Goal: Task Accomplishment & Management: Complete application form

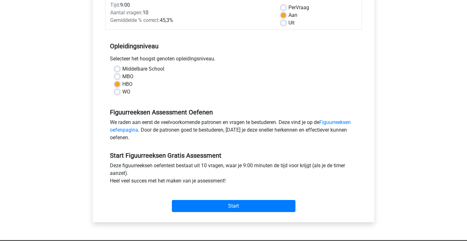
scroll to position [86, 0]
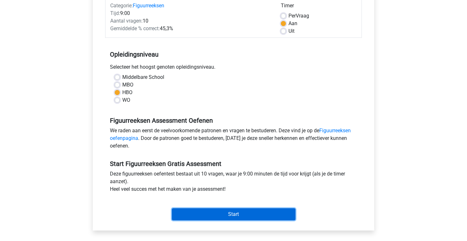
click at [240, 214] on input "Start" at bounding box center [234, 214] width 124 height 12
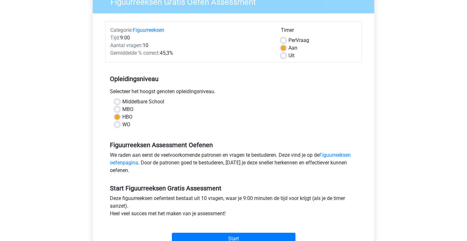
scroll to position [59, 0]
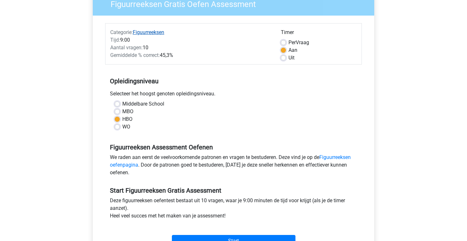
click at [145, 31] on link "Figuurreeksen" at bounding box center [148, 32] width 31 height 6
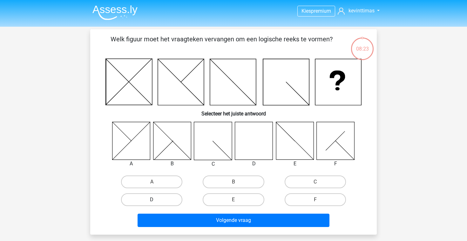
click at [159, 197] on label "D" at bounding box center [151, 199] width 61 height 13
click at [156, 200] on input "D" at bounding box center [154, 202] width 4 height 4
radio input "true"
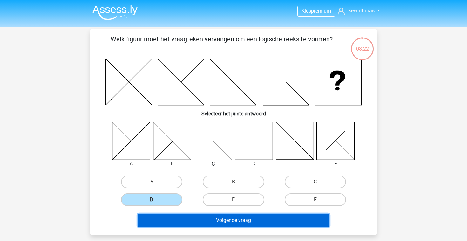
click at [198, 221] on button "Volgende vraag" at bounding box center [234, 220] width 192 height 13
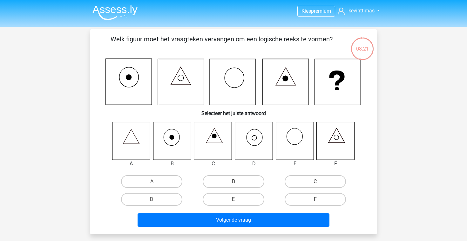
scroll to position [29, 0]
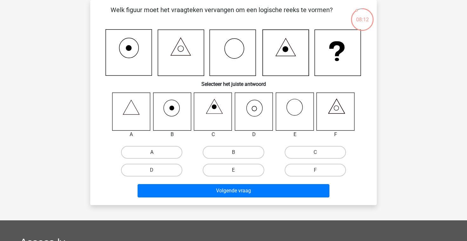
click at [144, 152] on label "A" at bounding box center [151, 152] width 61 height 13
click at [152, 152] on input "A" at bounding box center [154, 154] width 4 height 4
radio input "true"
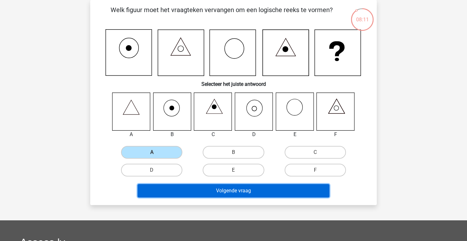
click at [212, 189] on button "Volgende vraag" at bounding box center [234, 190] width 192 height 13
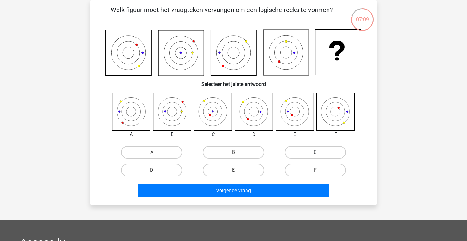
click at [324, 147] on label "C" at bounding box center [315, 152] width 61 height 13
click at [319, 152] on input "C" at bounding box center [317, 154] width 4 height 4
radio input "true"
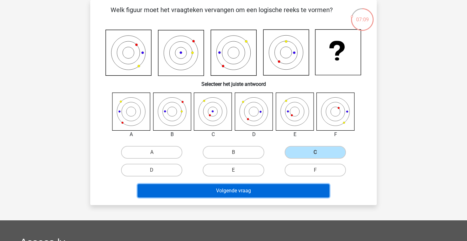
click at [280, 190] on button "Volgende vraag" at bounding box center [234, 190] width 192 height 13
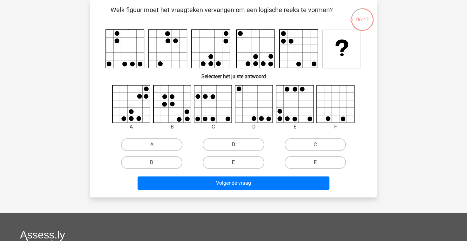
click at [237, 160] on label "E" at bounding box center [233, 162] width 61 height 13
click at [237, 162] on input "E" at bounding box center [236, 164] width 4 height 4
radio input "true"
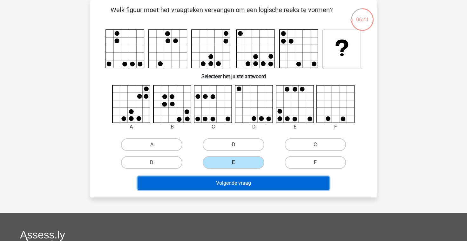
click at [242, 179] on button "Volgende vraag" at bounding box center [234, 182] width 192 height 13
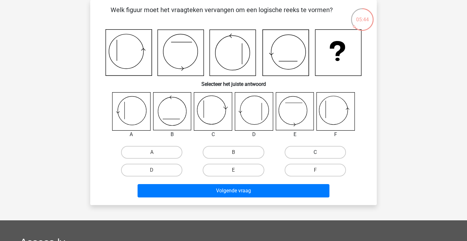
click at [287, 157] on label "C" at bounding box center [315, 152] width 61 height 13
click at [315, 156] on input "C" at bounding box center [317, 154] width 4 height 4
radio input "true"
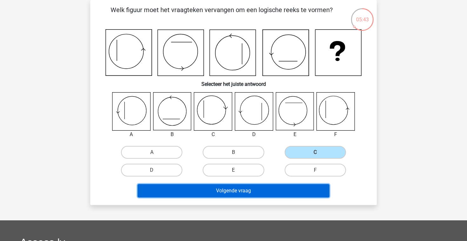
click at [262, 196] on button "Volgende vraag" at bounding box center [234, 190] width 192 height 13
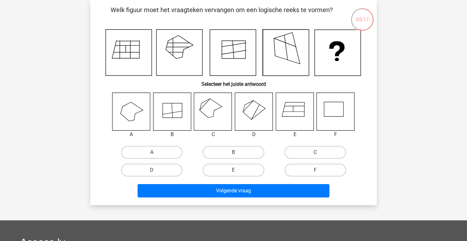
click at [308, 156] on label "C" at bounding box center [315, 152] width 61 height 13
click at [315, 156] on input "C" at bounding box center [317, 154] width 4 height 4
radio input "true"
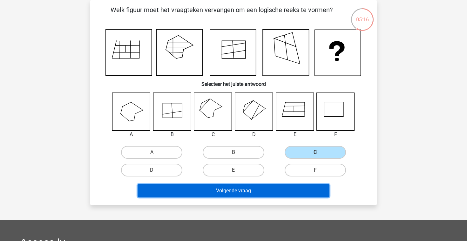
click at [284, 190] on button "Volgende vraag" at bounding box center [234, 190] width 192 height 13
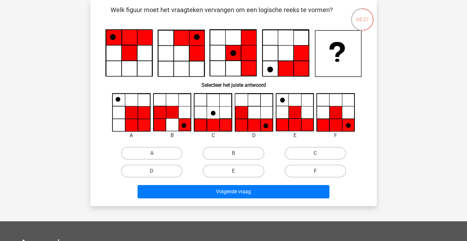
click at [311, 169] on label "F" at bounding box center [315, 171] width 61 height 13
click at [315, 171] on input "F" at bounding box center [317, 173] width 4 height 4
radio input "true"
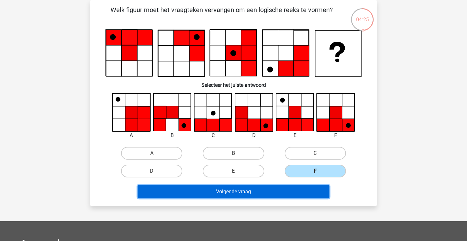
click at [291, 188] on button "Volgende vraag" at bounding box center [234, 191] width 192 height 13
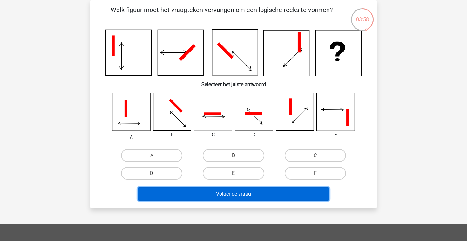
click at [232, 194] on button "Volgende vraag" at bounding box center [234, 193] width 192 height 13
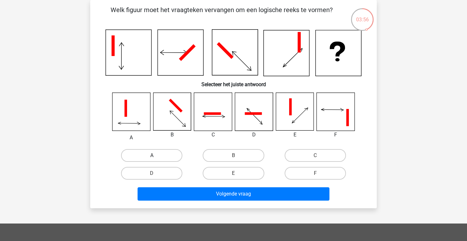
click at [162, 153] on label "A" at bounding box center [151, 155] width 61 height 13
click at [156, 155] on input "A" at bounding box center [154, 157] width 4 height 4
radio input "true"
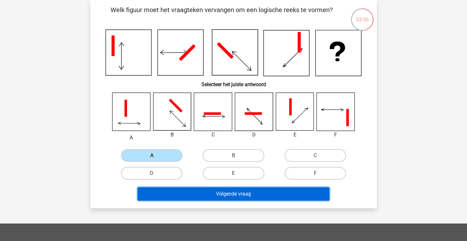
click at [219, 191] on button "Volgende vraag" at bounding box center [234, 193] width 192 height 13
click at [222, 189] on button "Volgende vraag" at bounding box center [234, 193] width 192 height 13
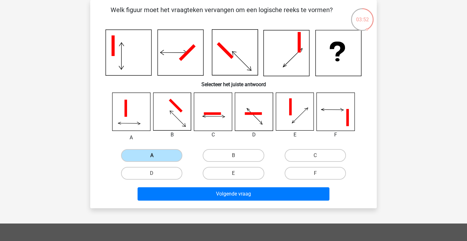
click at [163, 154] on label "A" at bounding box center [151, 155] width 61 height 13
click at [156, 155] on input "A" at bounding box center [154, 157] width 4 height 4
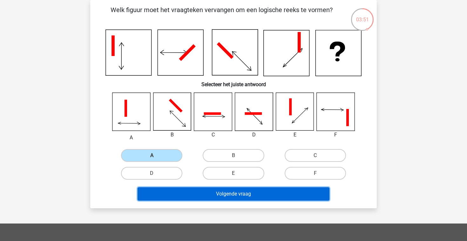
click at [221, 194] on button "Volgende vraag" at bounding box center [234, 193] width 192 height 13
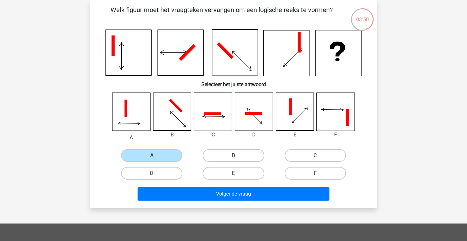
click at [233, 155] on label "B" at bounding box center [233, 155] width 61 height 13
click at [234, 155] on input "B" at bounding box center [236, 157] width 4 height 4
radio input "true"
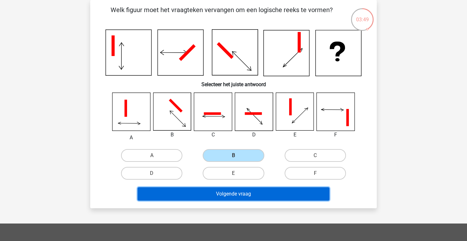
click at [246, 197] on button "Volgende vraag" at bounding box center [234, 193] width 192 height 13
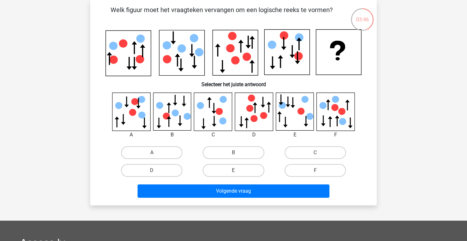
scroll to position [0, 0]
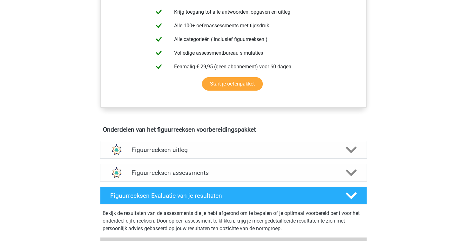
scroll to position [264, 0]
